Goal: Task Accomplishment & Management: Use online tool/utility

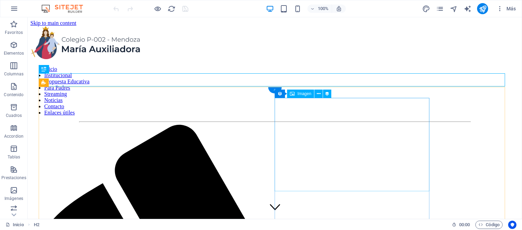
scroll to position [171, 0]
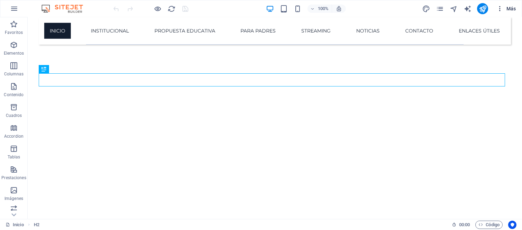
click at [501, 9] on icon "button" at bounding box center [500, 8] width 7 height 7
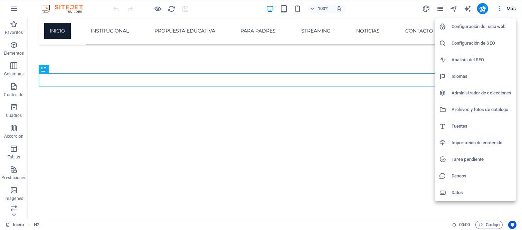
click at [449, 161] on div at bounding box center [446, 159] width 12 height 7
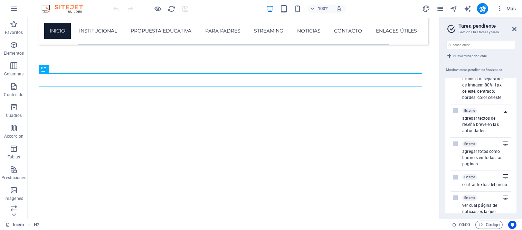
scroll to position [93, 0]
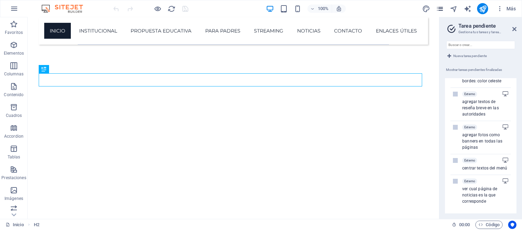
click at [436, 8] on icon "pages" at bounding box center [440, 9] width 8 height 8
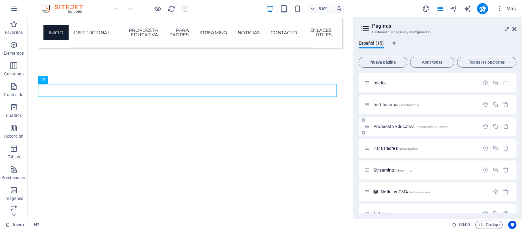
click at [393, 125] on span "Propuesta Educativa /propuesta-educativa" at bounding box center [411, 126] width 75 height 5
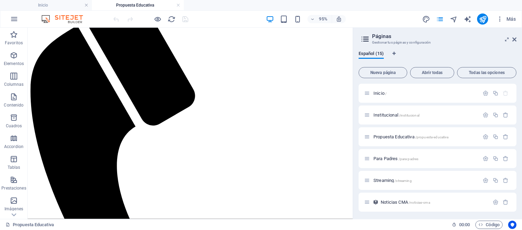
scroll to position [147, 0]
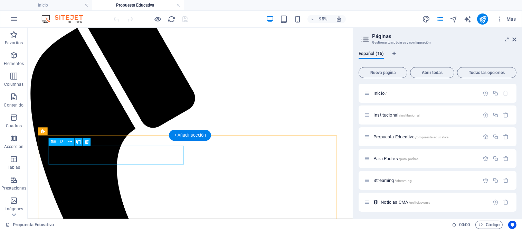
click at [185, 224] on span ". accordion-trigger" at bounding box center [186, 225] width 29 height 8
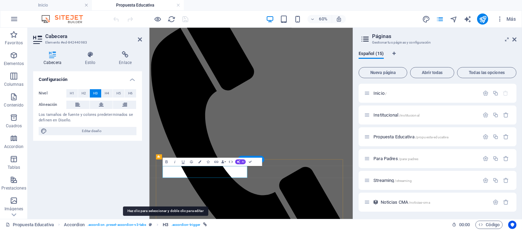
click at [163, 224] on span "H3" at bounding box center [166, 225] width 6 height 8
click at [169, 223] on link "H3 . accordion-trigger" at bounding box center [185, 225] width 44 height 8
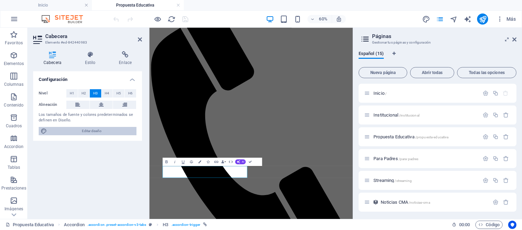
click at [105, 127] on span "Editar diseño" at bounding box center [91, 131] width 85 height 8
select select "ease-in-out"
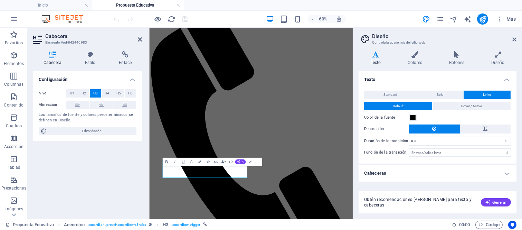
click at [511, 38] on h2 "Diseño" at bounding box center [444, 36] width 145 height 6
click at [513, 39] on icon at bounding box center [515, 40] width 4 height 6
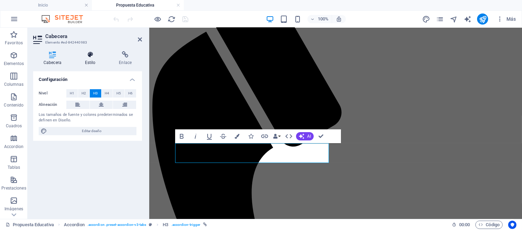
click at [83, 62] on h4 "Estilo" at bounding box center [92, 58] width 34 height 15
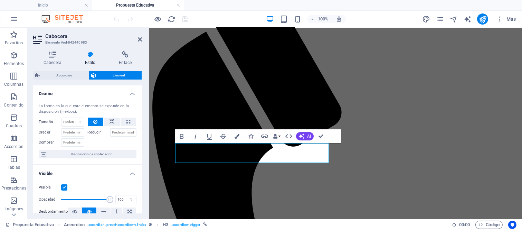
click at [83, 62] on h4 "Estilo" at bounding box center [92, 58] width 34 height 15
click at [50, 55] on icon at bounding box center [52, 54] width 39 height 7
